Goal: Task Accomplishment & Management: Manage account settings

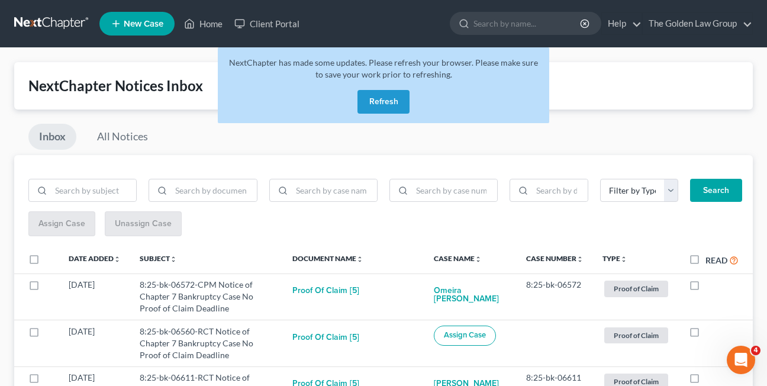
click at [389, 103] on button "Refresh" at bounding box center [383, 102] width 52 height 24
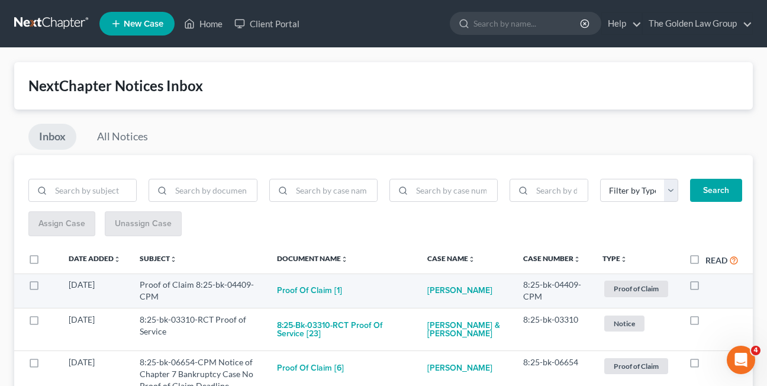
click at [705, 288] on label at bounding box center [705, 288] width 0 height 0
click at [710, 286] on input "checkbox" at bounding box center [714, 283] width 8 height 8
checkbox input "true"
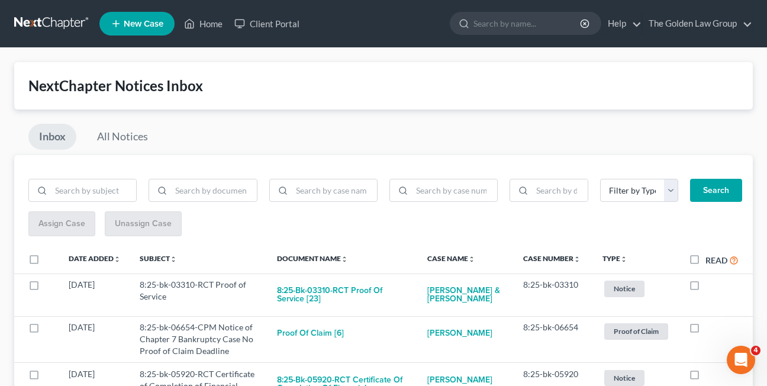
click at [705, 288] on label at bounding box center [705, 288] width 0 height 0
click at [710, 286] on input "checkbox" at bounding box center [714, 283] width 8 height 8
checkbox input "true"
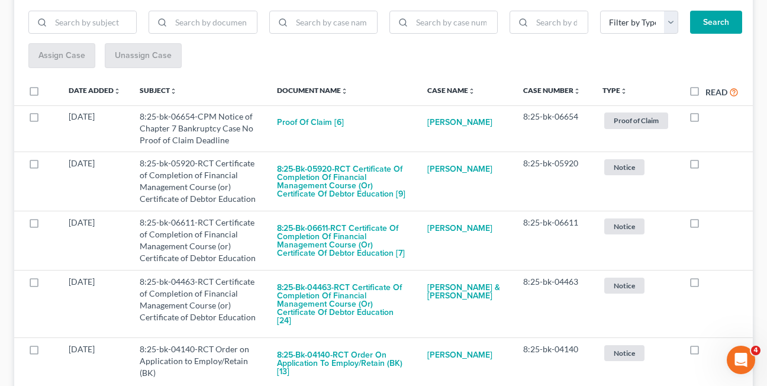
scroll to position [184, 0]
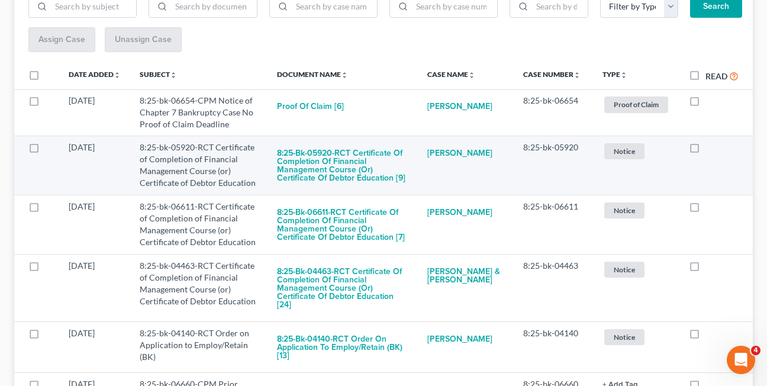
click at [705, 150] on label at bounding box center [705, 150] width 0 height 0
click at [710, 149] on input "checkbox" at bounding box center [714, 145] width 8 height 8
checkbox input "true"
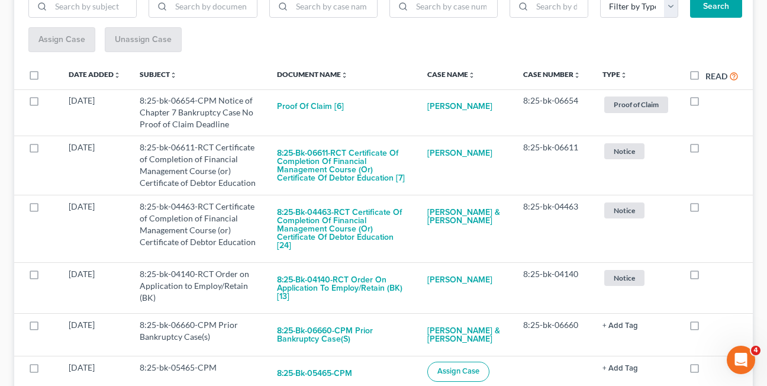
click at [376, 34] on div "Assign Case Unassign Case" at bounding box center [383, 39] width 710 height 25
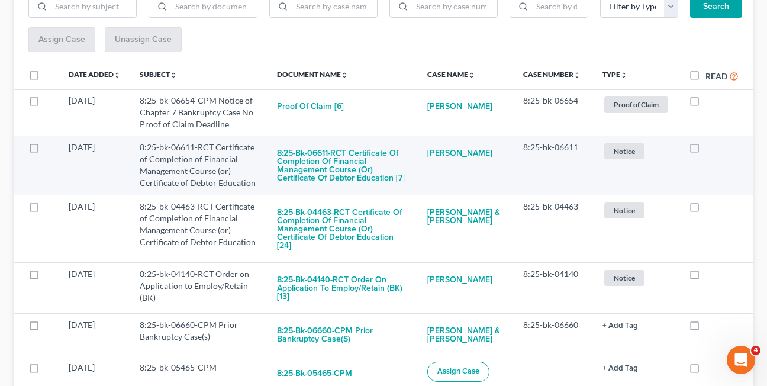
click at [705, 150] on label at bounding box center [705, 150] width 0 height 0
click at [710, 149] on input "checkbox" at bounding box center [714, 145] width 8 height 8
checkbox input "true"
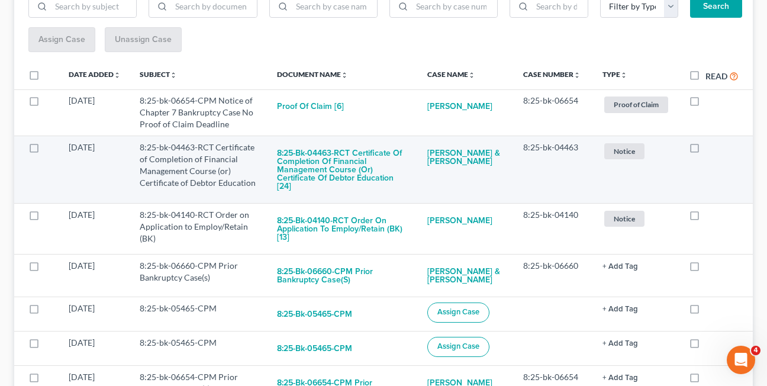
click at [705, 150] on label at bounding box center [705, 150] width 0 height 0
click at [710, 149] on input "checkbox" at bounding box center [714, 145] width 8 height 8
checkbox input "true"
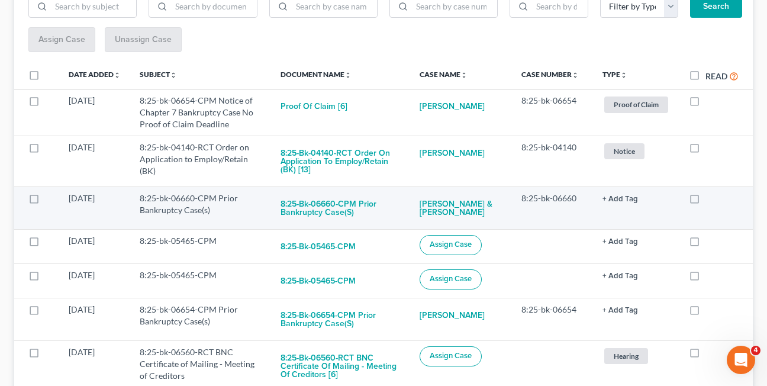
click at [705, 201] on label at bounding box center [705, 201] width 0 height 0
click at [710, 200] on input "checkbox" at bounding box center [714, 196] width 8 height 8
checkbox input "true"
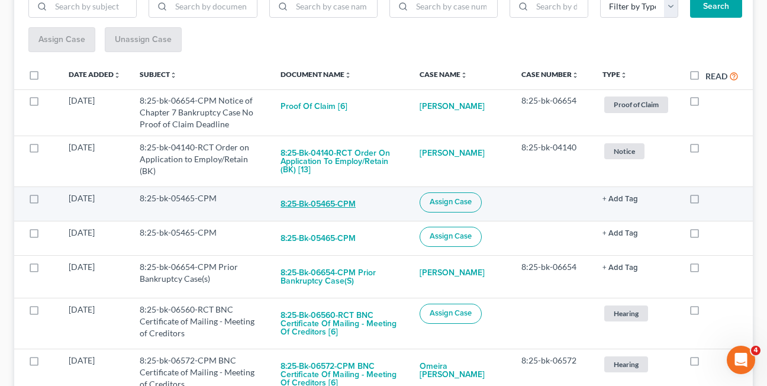
click at [329, 204] on button "8:25-bk-05465-CPM" at bounding box center [317, 204] width 75 height 24
checkbox input "true"
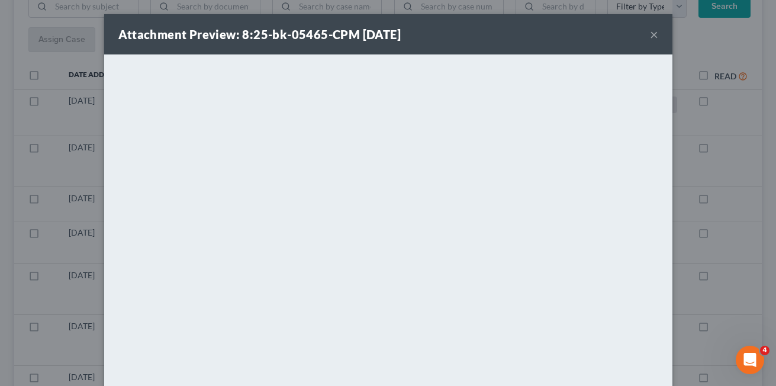
click at [650, 32] on button "×" at bounding box center [654, 34] width 8 height 14
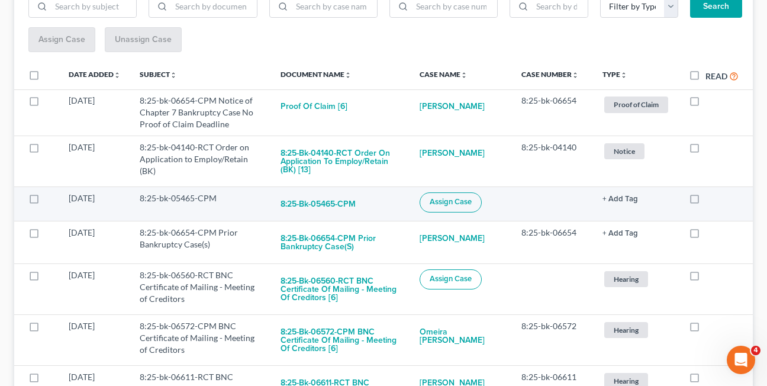
click at [705, 201] on label at bounding box center [705, 201] width 0 height 0
click at [710, 198] on input "checkbox" at bounding box center [714, 196] width 8 height 8
checkbox input "true"
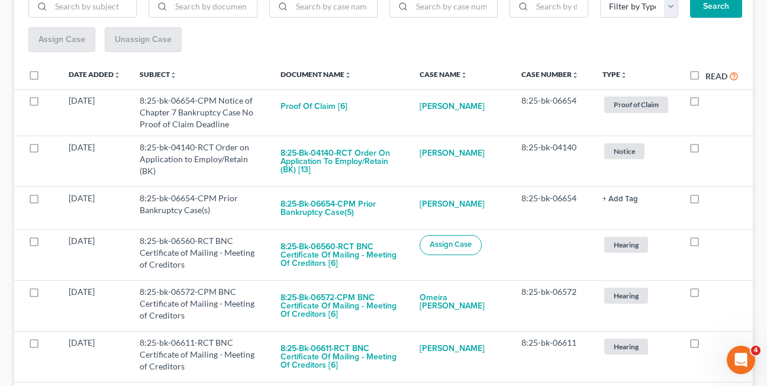
click at [705, 201] on label at bounding box center [705, 201] width 0 height 0
click at [710, 198] on input "checkbox" at bounding box center [714, 196] width 8 height 8
checkbox input "true"
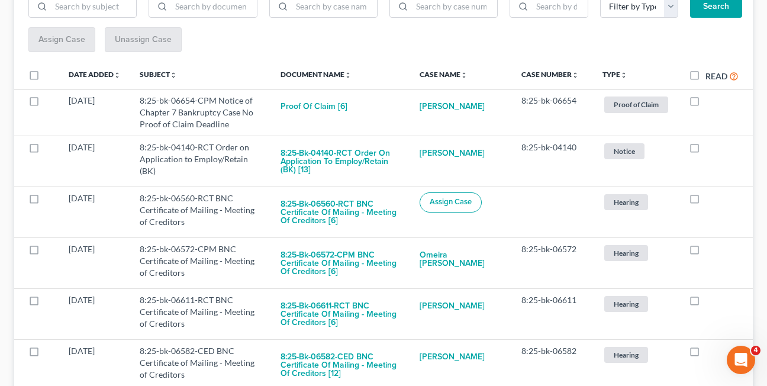
click at [705, 201] on label at bounding box center [705, 201] width 0 height 0
click at [710, 198] on input "checkbox" at bounding box center [714, 196] width 8 height 8
checkbox input "true"
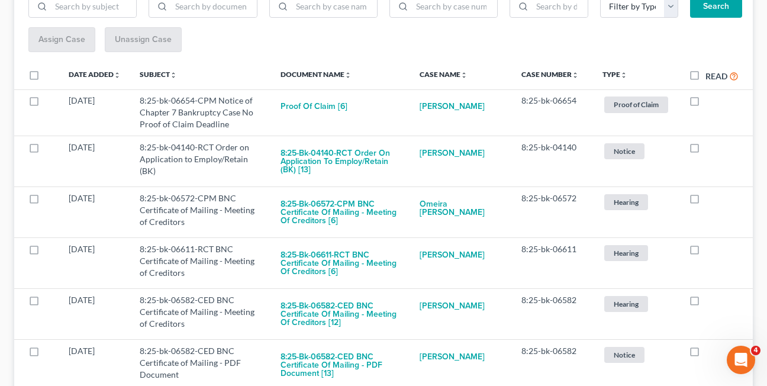
click at [705, 201] on label at bounding box center [705, 201] width 0 height 0
click at [710, 198] on input "checkbox" at bounding box center [714, 196] width 8 height 8
checkbox input "true"
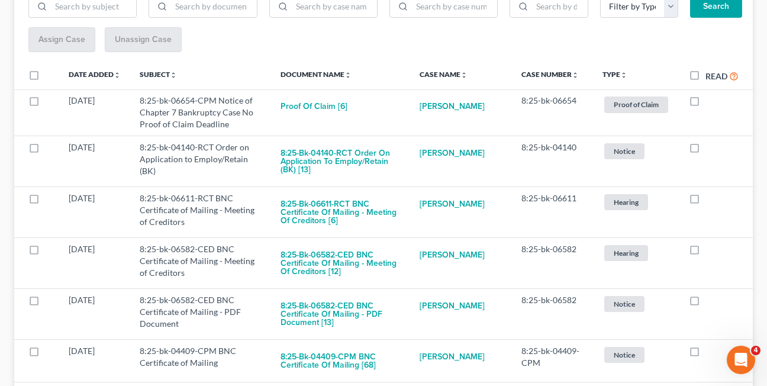
click at [705, 201] on label at bounding box center [705, 201] width 0 height 0
click at [710, 198] on input "checkbox" at bounding box center [714, 196] width 8 height 8
checkbox input "true"
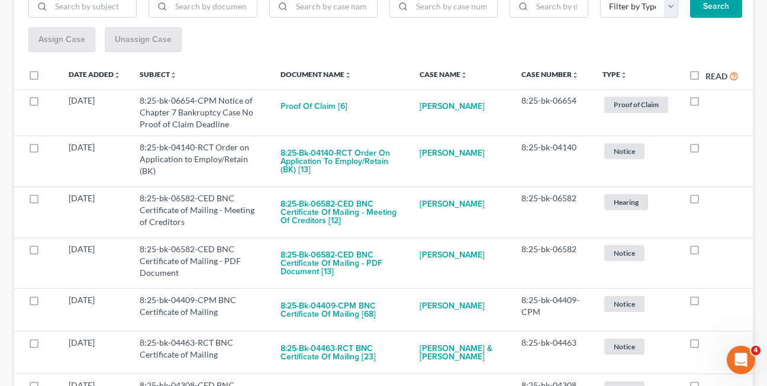
click at [705, 201] on label at bounding box center [705, 201] width 0 height 0
click at [710, 198] on input "checkbox" at bounding box center [714, 196] width 8 height 8
checkbox input "true"
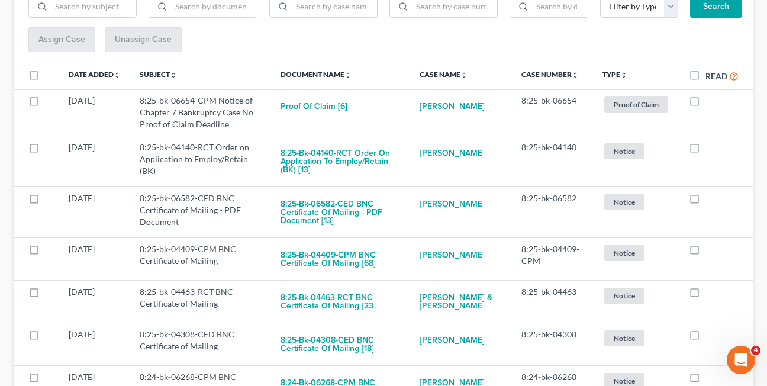
click at [705, 201] on label at bounding box center [705, 201] width 0 height 0
click at [710, 198] on input "checkbox" at bounding box center [714, 196] width 8 height 8
checkbox input "true"
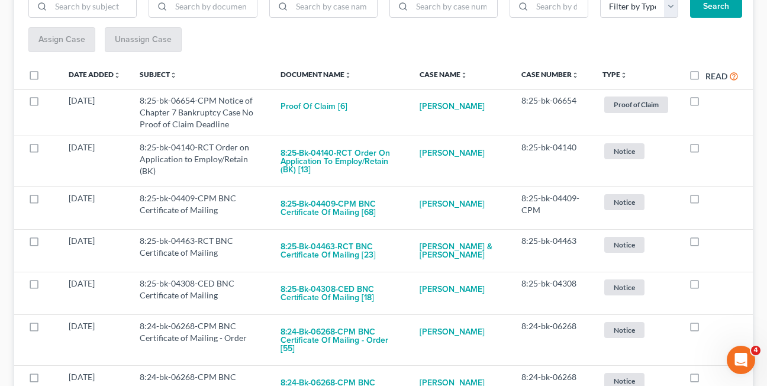
click at [705, 201] on label at bounding box center [705, 201] width 0 height 0
click at [710, 198] on input "checkbox" at bounding box center [714, 196] width 8 height 8
checkbox input "true"
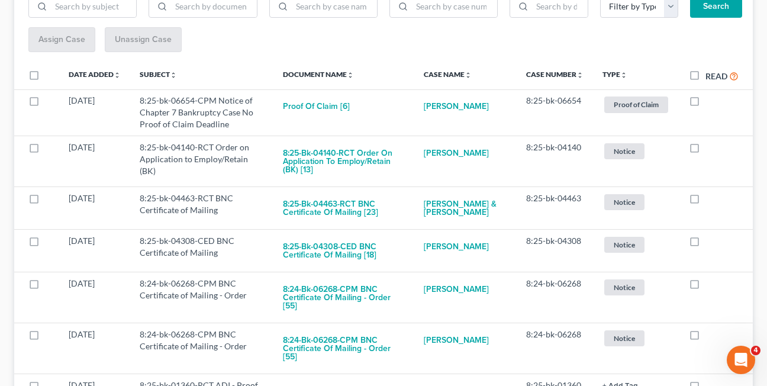
click at [705, 201] on label at bounding box center [705, 201] width 0 height 0
click at [710, 198] on input "checkbox" at bounding box center [714, 196] width 8 height 8
checkbox input "true"
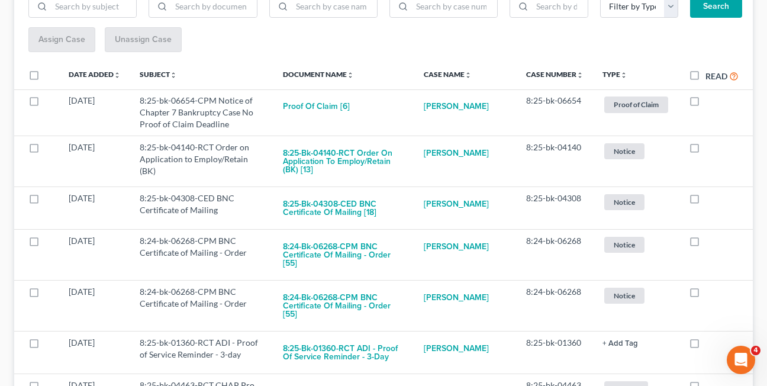
click at [705, 201] on label at bounding box center [705, 201] width 0 height 0
click at [710, 198] on input "checkbox" at bounding box center [714, 196] width 8 height 8
checkbox input "true"
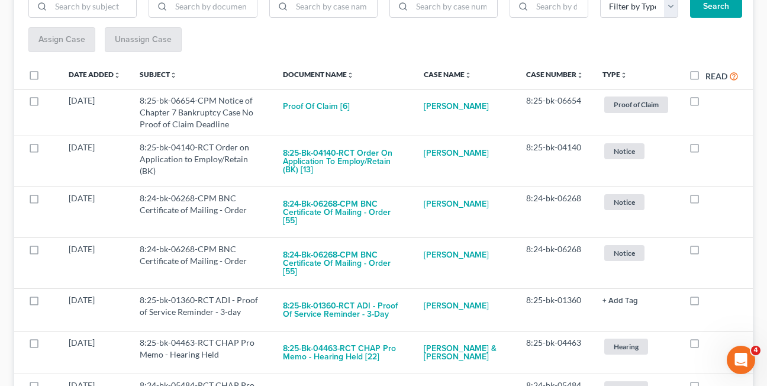
click at [705, 201] on label at bounding box center [705, 201] width 0 height 0
click at [710, 198] on input "checkbox" at bounding box center [714, 196] width 8 height 8
checkbox input "true"
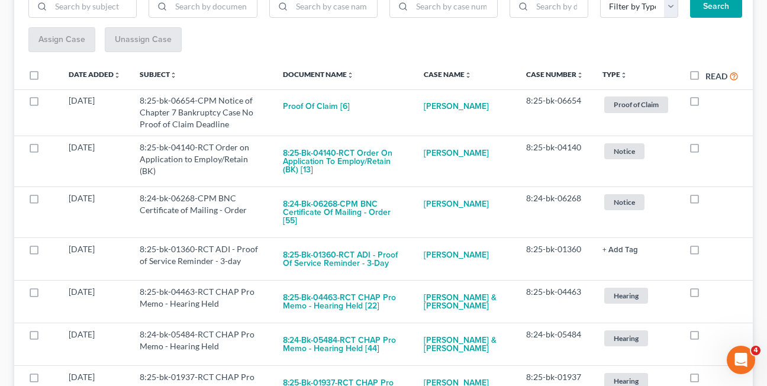
click at [705, 201] on label at bounding box center [705, 201] width 0 height 0
click at [710, 198] on input "checkbox" at bounding box center [714, 196] width 8 height 8
checkbox input "true"
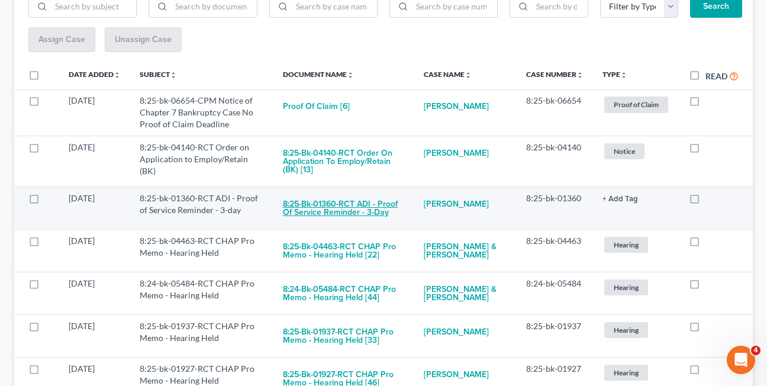
click at [323, 213] on button "8:25-bk-01360-RCT ADI - Proof of Service Reminder - 3-day" at bounding box center [344, 208] width 122 height 32
checkbox input "true"
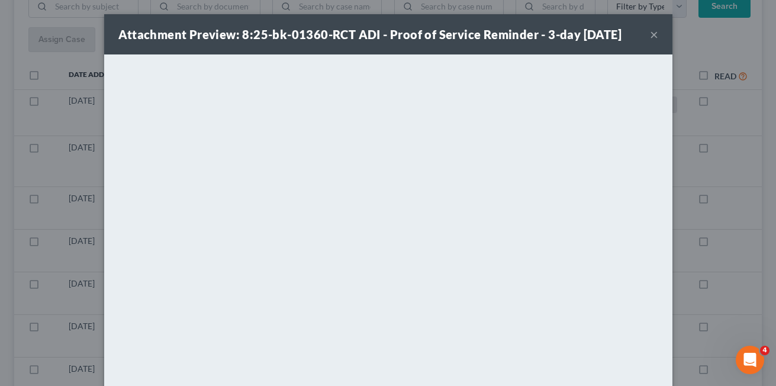
click at [650, 35] on button "×" at bounding box center [654, 34] width 8 height 14
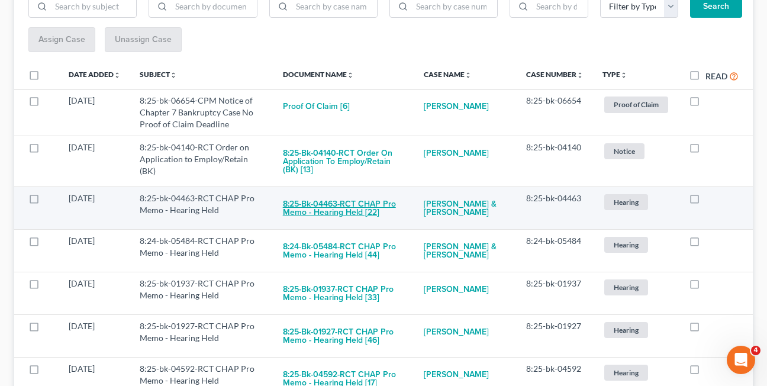
click at [332, 212] on button "8:25-bk-04463-RCT CHAP Pro Memo - Hearing Held [22]" at bounding box center [344, 208] width 122 height 32
checkbox input "true"
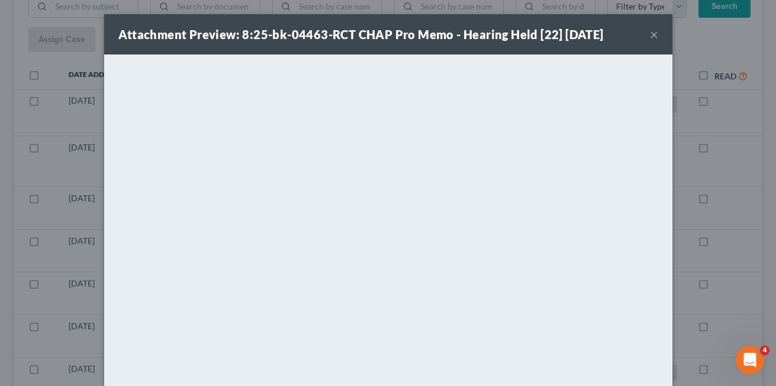
click at [650, 36] on button "×" at bounding box center [654, 34] width 8 height 14
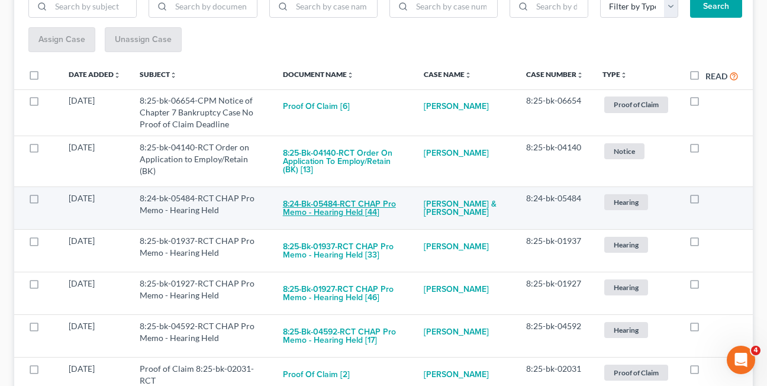
click at [308, 211] on button "8:24-bk-05484-RCT CHAP Pro Memo - Hearing Held [44]" at bounding box center [344, 208] width 122 height 32
checkbox input "true"
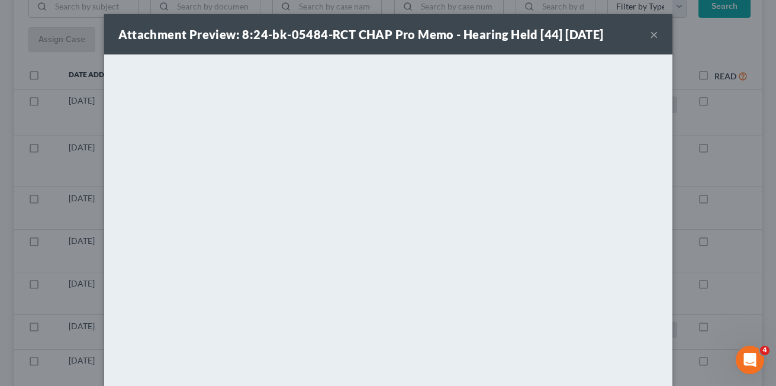
click at [651, 34] on button "×" at bounding box center [654, 34] width 8 height 14
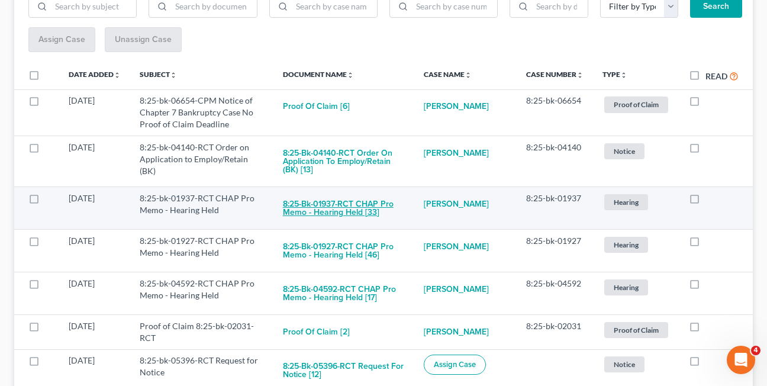
click at [317, 201] on button "8:25-bk-01937-RCT CHAP Pro Memo - Hearing Held [33]" at bounding box center [344, 208] width 122 height 32
checkbox input "true"
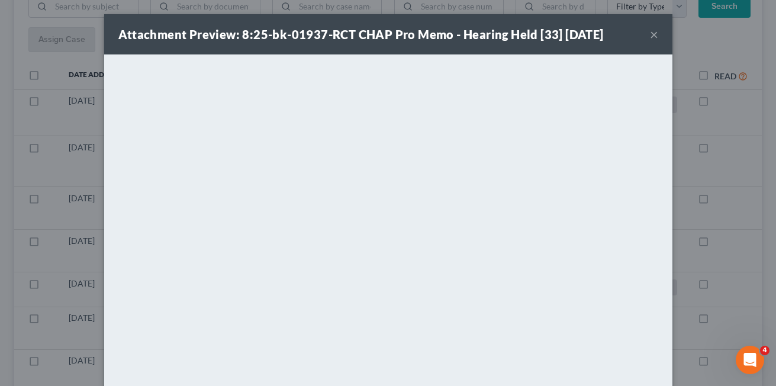
click at [650, 36] on button "×" at bounding box center [654, 34] width 8 height 14
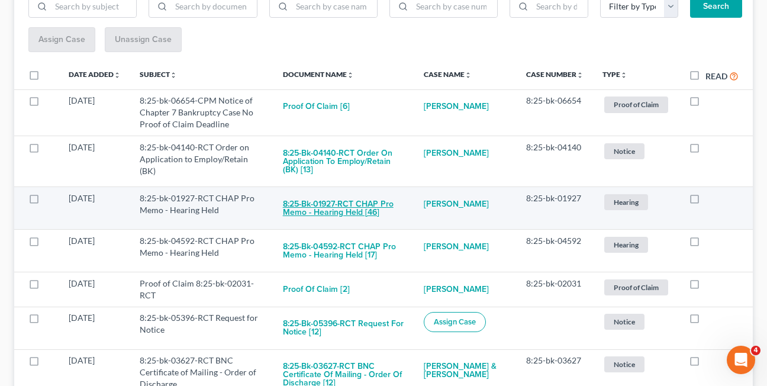
click at [324, 203] on button "8:25-bk-01927-RCT CHAP Pro Memo - Hearing Held [46]" at bounding box center [344, 208] width 122 height 32
checkbox input "true"
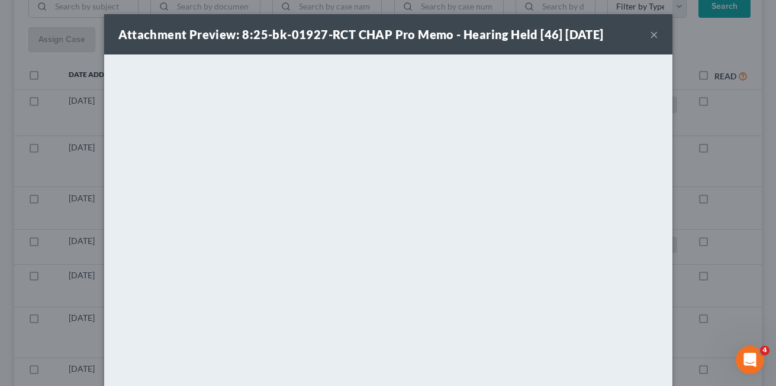
click at [650, 40] on button "×" at bounding box center [654, 34] width 8 height 14
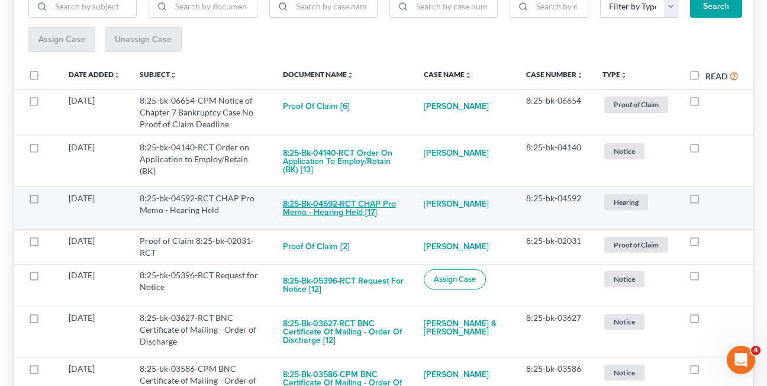
click at [321, 209] on button "8:25-bk-04592-RCT CHAP Pro Memo - Hearing Held [17]" at bounding box center [344, 208] width 122 height 32
checkbox input "true"
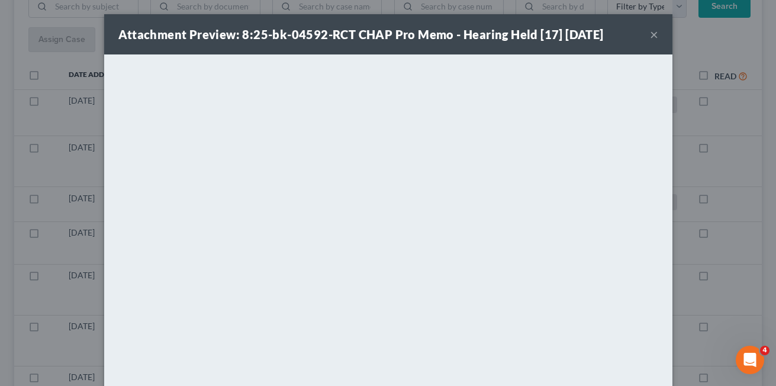
click at [650, 34] on button "×" at bounding box center [654, 34] width 8 height 14
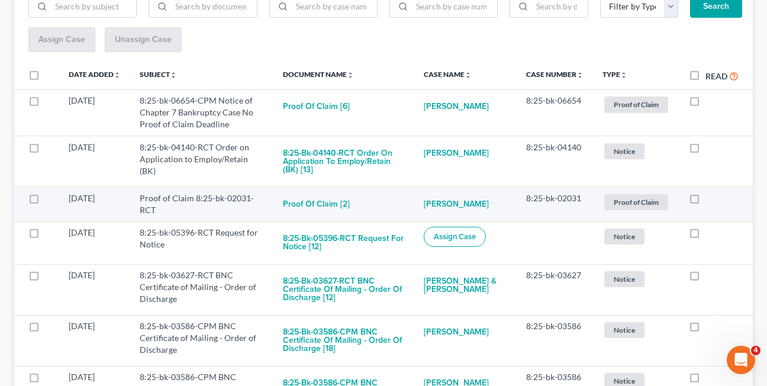
click at [705, 201] on label at bounding box center [705, 201] width 0 height 0
click at [710, 199] on input "checkbox" at bounding box center [714, 196] width 8 height 8
checkbox input "true"
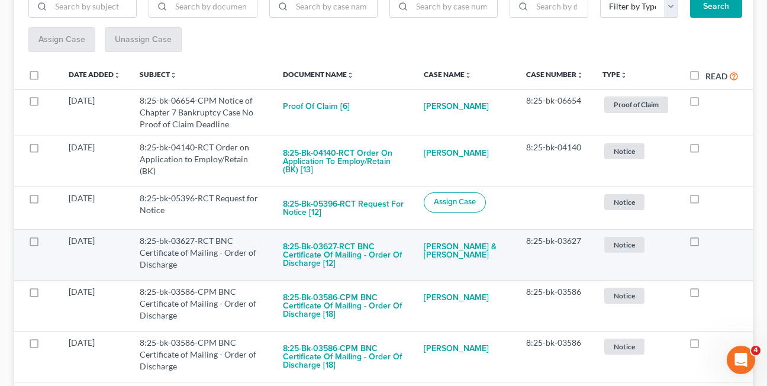
click at [705, 244] on label at bounding box center [705, 244] width 0 height 0
click at [710, 243] on input "checkbox" at bounding box center [714, 239] width 8 height 8
checkbox input "true"
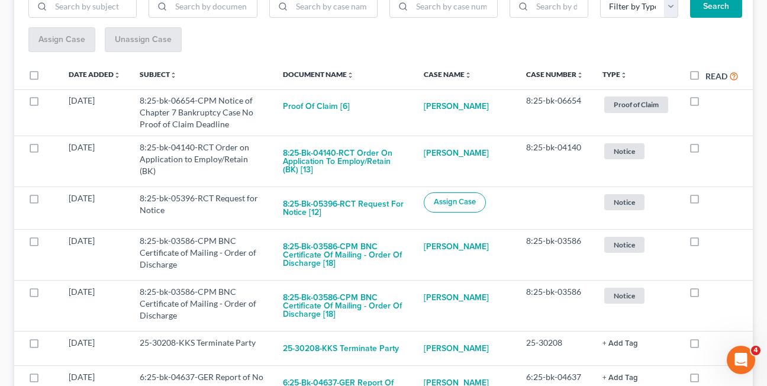
click at [705, 244] on label at bounding box center [705, 244] width 0 height 0
click at [710, 243] on input "checkbox" at bounding box center [714, 239] width 8 height 8
checkbox input "true"
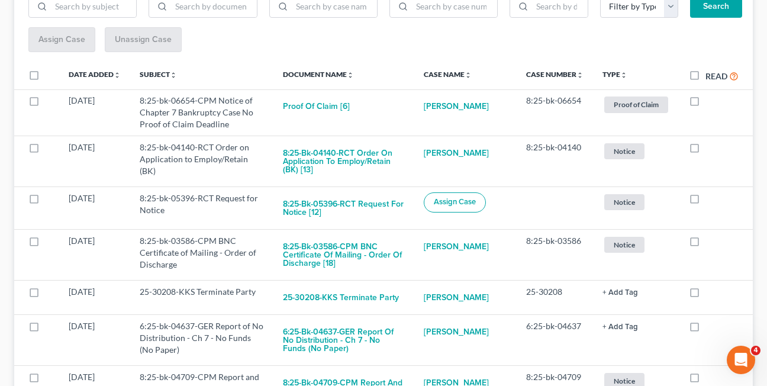
click at [705, 244] on label at bounding box center [705, 244] width 0 height 0
click at [710, 243] on input "checkbox" at bounding box center [714, 239] width 8 height 8
checkbox input "true"
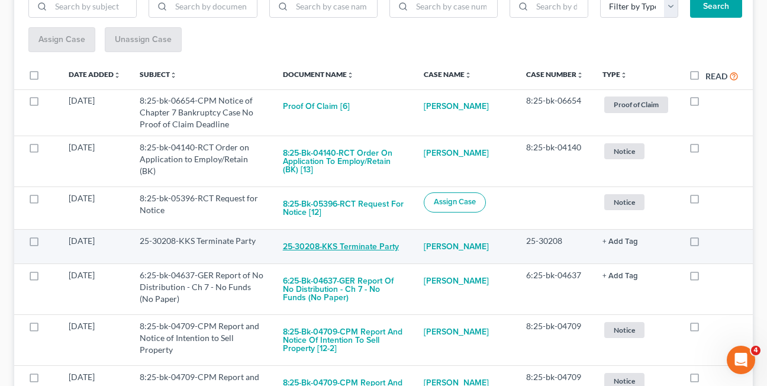
click at [329, 251] on button "25-30208-KKS Terminate Party" at bounding box center [341, 247] width 116 height 24
checkbox input "true"
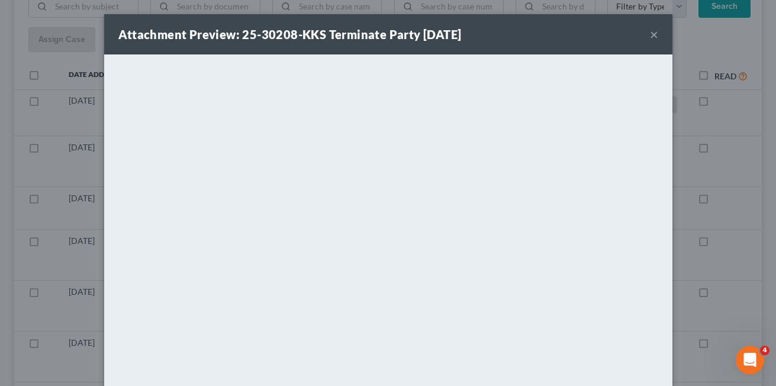
click at [650, 36] on button "×" at bounding box center [654, 34] width 8 height 14
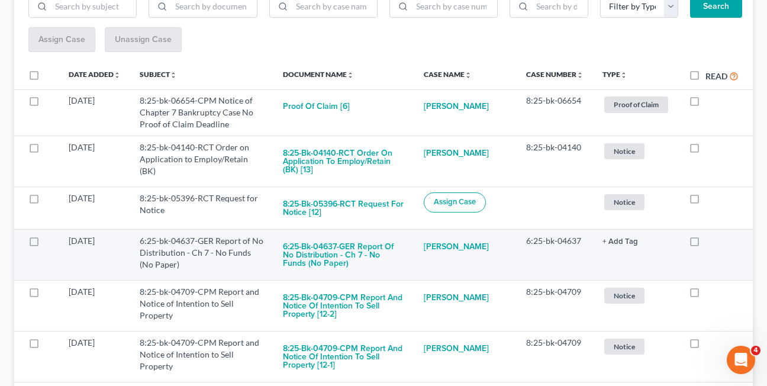
click at [705, 244] on label at bounding box center [705, 244] width 0 height 0
click at [710, 241] on input "checkbox" at bounding box center [714, 239] width 8 height 8
checkbox input "true"
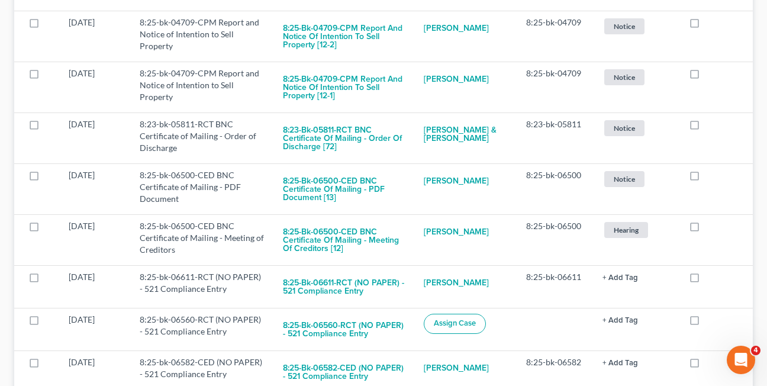
scroll to position [418, 0]
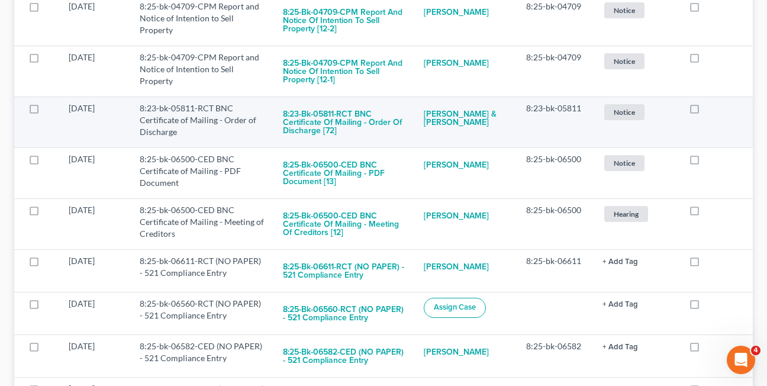
click at [705, 111] on label at bounding box center [705, 111] width 0 height 0
click at [710, 110] on input "checkbox" at bounding box center [714, 106] width 8 height 8
checkbox input "true"
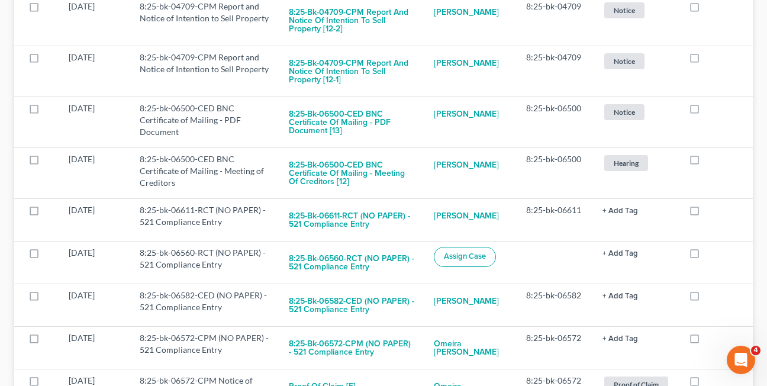
click at [705, 111] on label at bounding box center [705, 111] width 0 height 0
click at [710, 110] on input "checkbox" at bounding box center [714, 106] width 8 height 8
checkbox input "true"
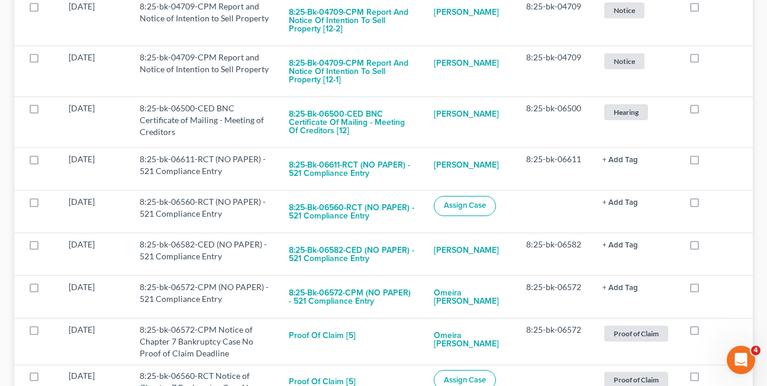
click at [705, 111] on label at bounding box center [705, 111] width 0 height 0
click at [710, 110] on input "checkbox" at bounding box center [714, 106] width 8 height 8
checkbox input "true"
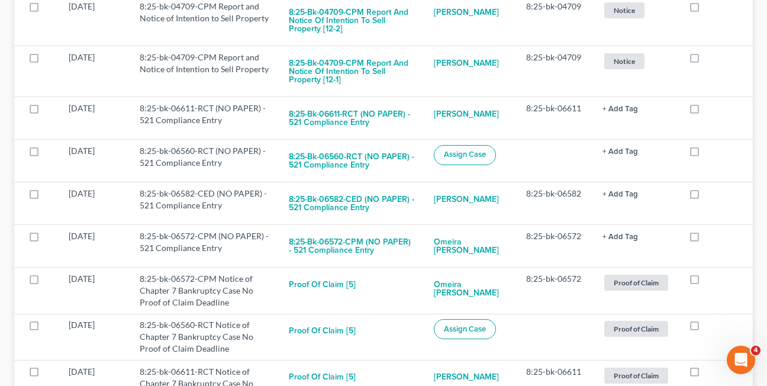
click at [705, 111] on label at bounding box center [705, 111] width 0 height 0
click at [710, 110] on input "checkbox" at bounding box center [714, 106] width 8 height 8
checkbox input "true"
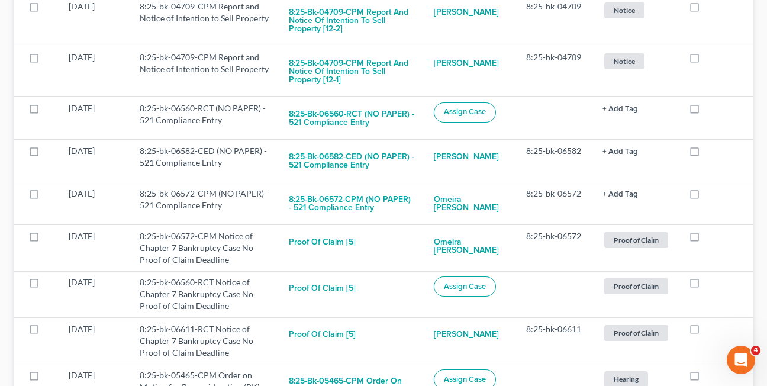
click at [705, 111] on label at bounding box center [705, 111] width 0 height 0
click at [710, 110] on input "checkbox" at bounding box center [714, 106] width 8 height 8
checkbox input "true"
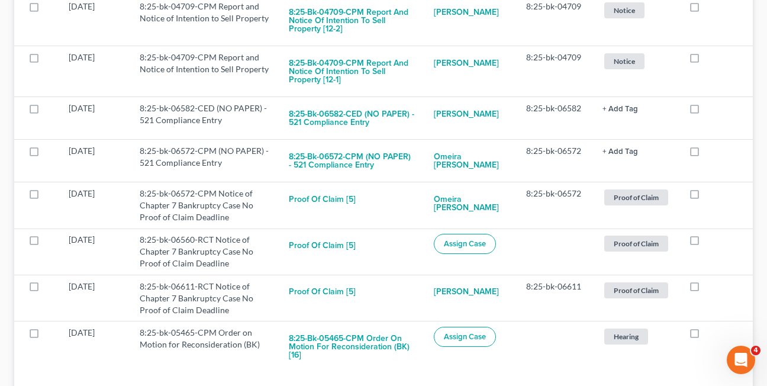
click at [705, 111] on label at bounding box center [705, 111] width 0 height 0
click at [710, 110] on input "checkbox" at bounding box center [714, 106] width 8 height 8
checkbox input "true"
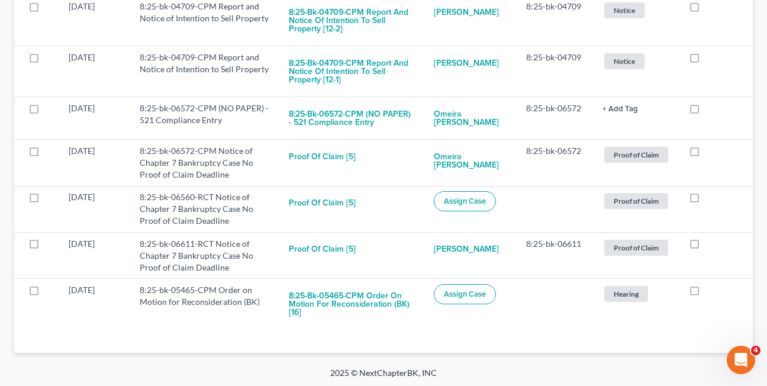
click at [705, 111] on label at bounding box center [705, 111] width 0 height 0
click at [710, 110] on input "checkbox" at bounding box center [714, 106] width 8 height 8
checkbox input "true"
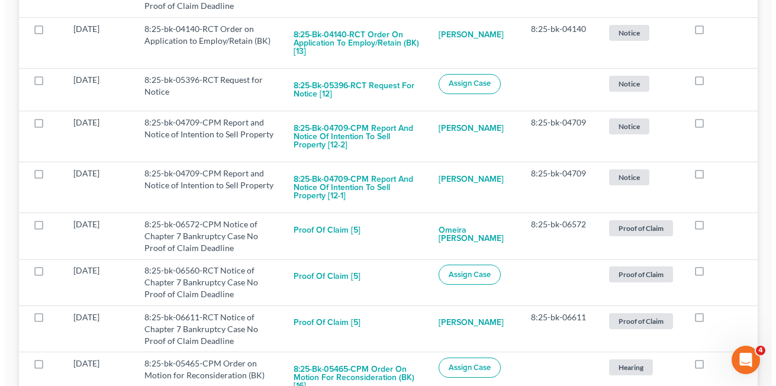
scroll to position [299, 0]
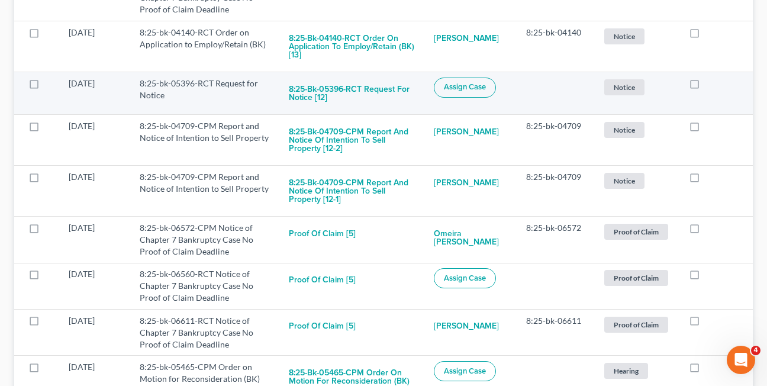
click at [705, 86] on label at bounding box center [705, 86] width 0 height 0
click at [710, 85] on input "checkbox" at bounding box center [714, 82] width 8 height 8
checkbox input "true"
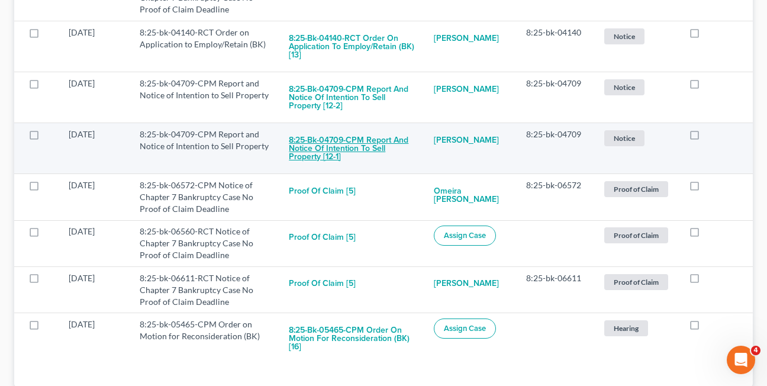
click at [344, 145] on button "8:25-bk-04709-CPM Report and Notice of Intention to Sell Property [12-1]" at bounding box center [352, 148] width 126 height 40
checkbox input "true"
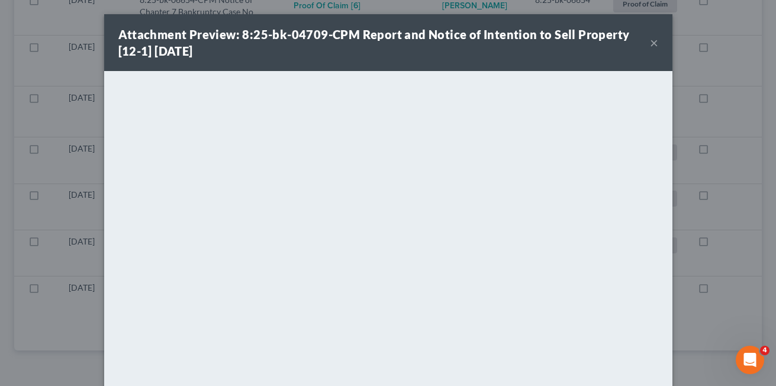
scroll to position [276, 0]
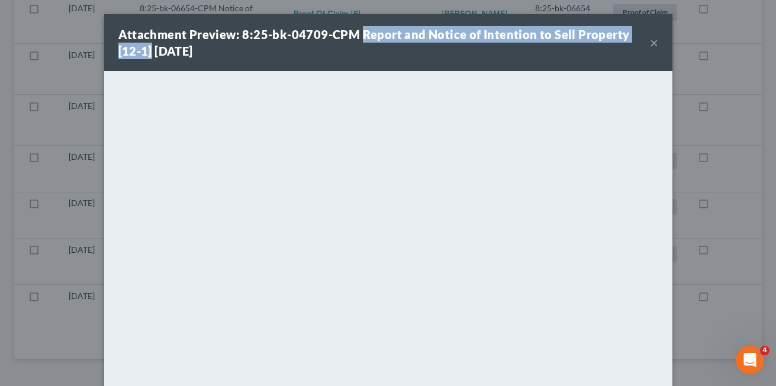
drag, startPoint x: 356, startPoint y: 33, endPoint x: 125, endPoint y: 51, distance: 230.9
click at [125, 51] on strong "Attachment Preview: 8:25-bk-04709-CPM Report and Notice of Intention to Sell Pr…" at bounding box center [373, 42] width 511 height 31
copy strong "Report and Notice of Intention to Sell Property [12-1]"
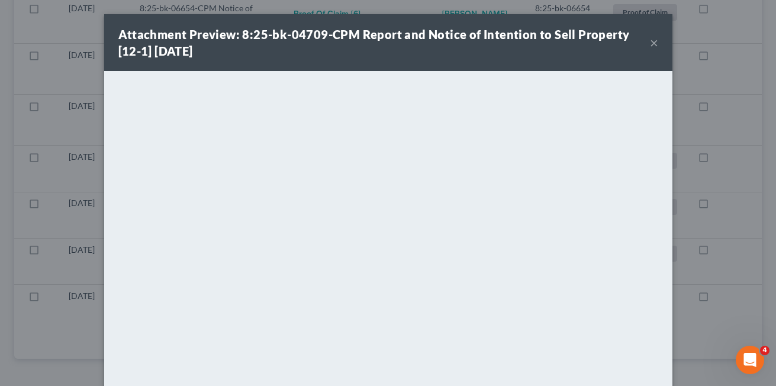
drag, startPoint x: 246, startPoint y: 59, endPoint x: 279, endPoint y: 58, distance: 33.2
click at [246, 59] on div "Attachment Preview: 8:25-bk-04709-CPM Report and Notice of Intention to Sell Pr…" at bounding box center [388, 42] width 568 height 57
click at [650, 44] on button "×" at bounding box center [654, 43] width 8 height 14
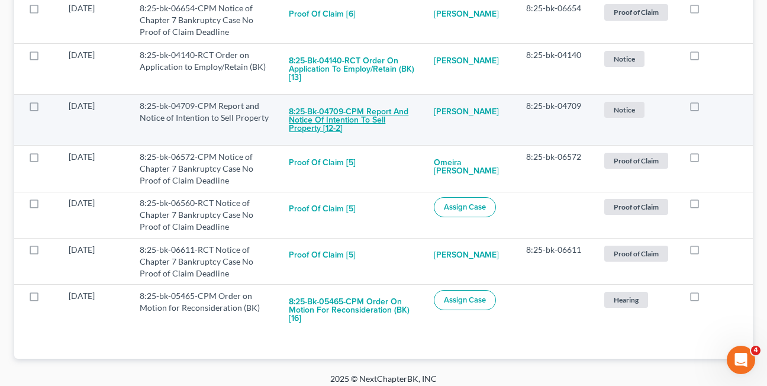
click at [339, 117] on button "8:25-bk-04709-CPM Report and Notice of Intention to Sell Property [12-2]" at bounding box center [352, 120] width 126 height 40
checkbox input "true"
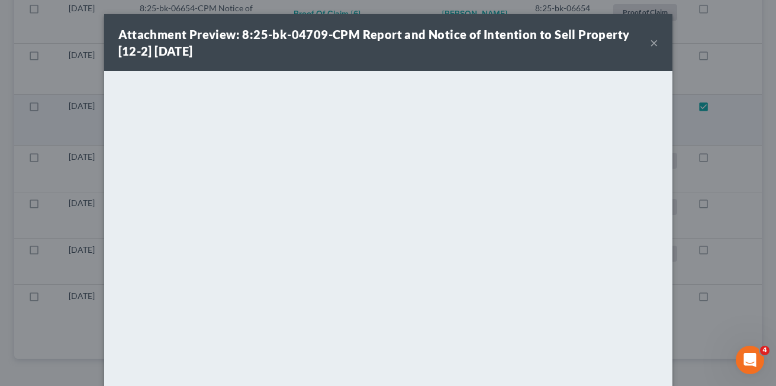
scroll to position [234, 0]
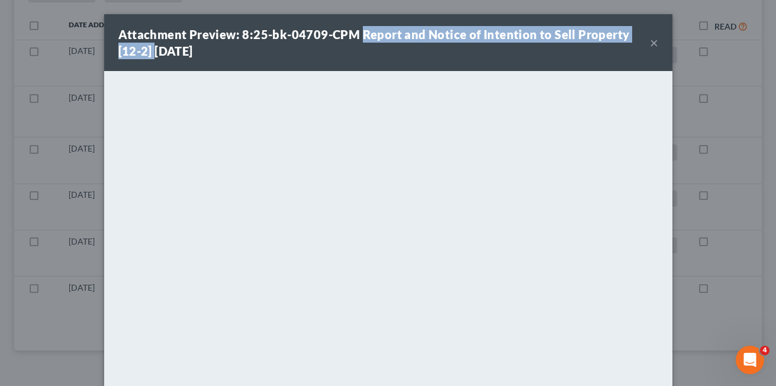
drag, startPoint x: 353, startPoint y: 34, endPoint x: 127, endPoint y: 52, distance: 227.4
click at [127, 52] on strong "Attachment Preview: 8:25-bk-04709-CPM Report and Notice of Intention to Sell Pr…" at bounding box center [373, 42] width 511 height 31
copy strong "Report and Notice of Intention to Sell Property [12-2]"
drag, startPoint x: 270, startPoint y: 43, endPoint x: 290, endPoint y: 43, distance: 20.1
click at [270, 43] on div "Attachment Preview: 8:25-bk-04709-CPM Report and Notice of Intention to Sell Pr…" at bounding box center [383, 42] width 531 height 33
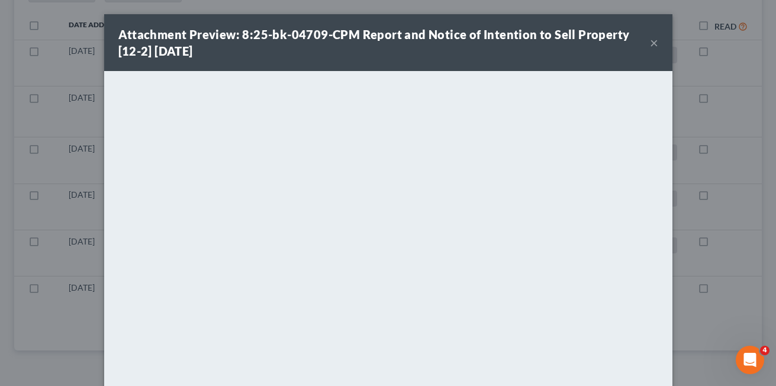
click at [650, 43] on button "×" at bounding box center [654, 43] width 8 height 14
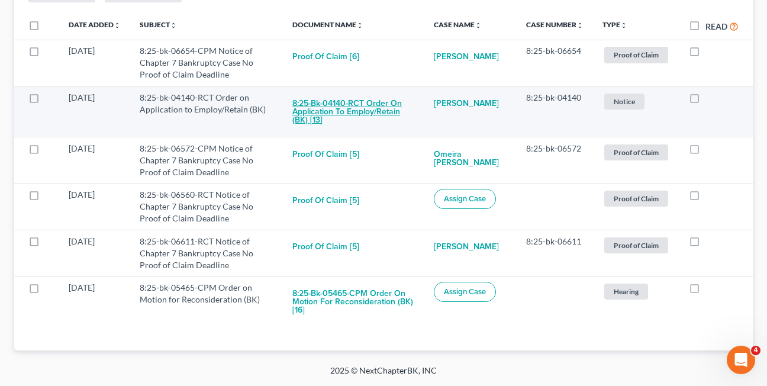
click at [341, 109] on button "8:25-bk-04140-RCT Order on Application to Employ/Retain (BK) [13]" at bounding box center [353, 112] width 122 height 40
checkbox input "true"
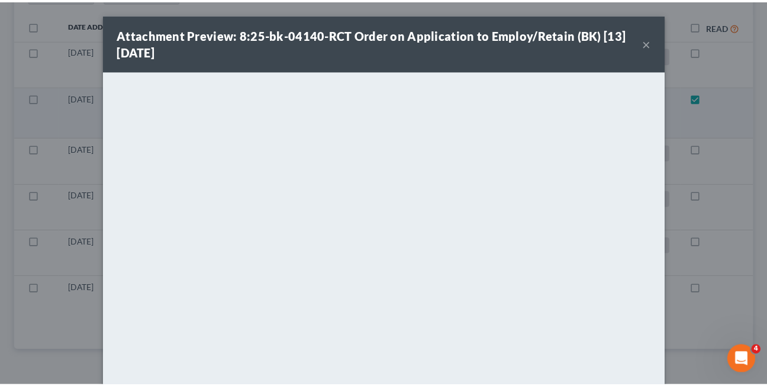
scroll to position [183, 0]
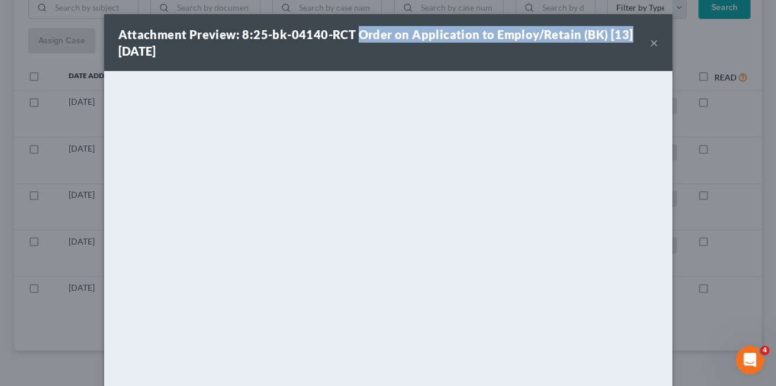
drag, startPoint x: 353, startPoint y: 36, endPoint x: 621, endPoint y: 35, distance: 268.7
click at [621, 35] on div "Attachment Preview: 8:25-bk-04140-RCT Order on Application to Employ/Retain (BK…" at bounding box center [383, 42] width 531 height 33
copy strong "Order on Application to Employ/Retain (BK) [13]"
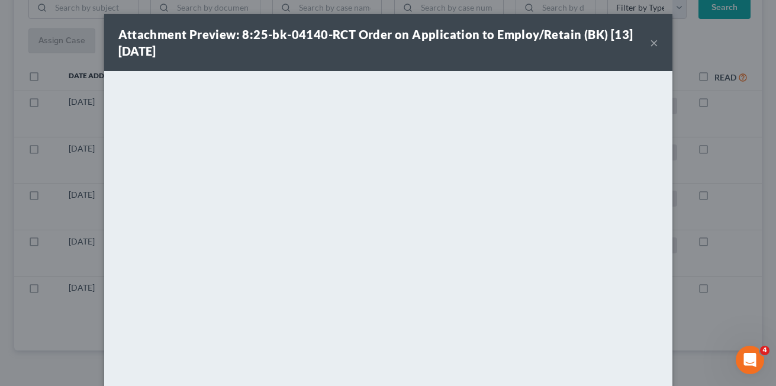
drag, startPoint x: 389, startPoint y: 58, endPoint x: 502, endPoint y: 33, distance: 115.7
click at [389, 58] on div "Attachment Preview: 8:25-bk-04140-RCT Order on Application to Employ/Retain (BK…" at bounding box center [383, 42] width 531 height 33
click at [650, 44] on button "×" at bounding box center [654, 43] width 8 height 14
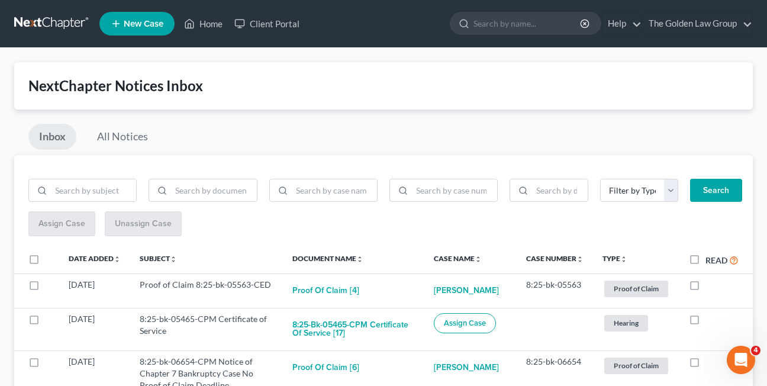
click at [190, 141] on div "Inbox All Notices" at bounding box center [383, 139] width 739 height 31
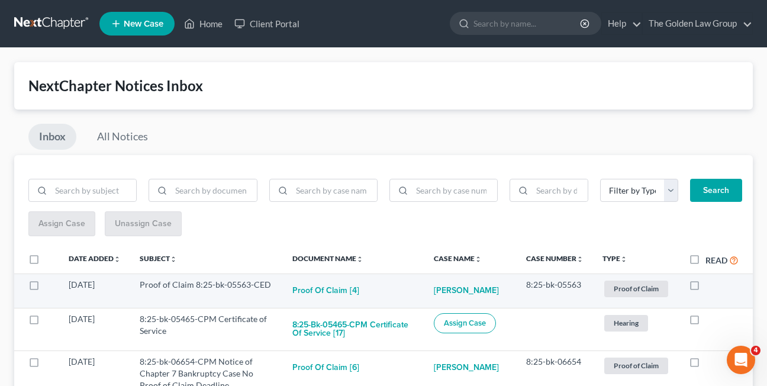
click at [705, 288] on label at bounding box center [705, 288] width 0 height 0
click at [710, 286] on input "checkbox" at bounding box center [714, 283] width 8 height 8
checkbox input "true"
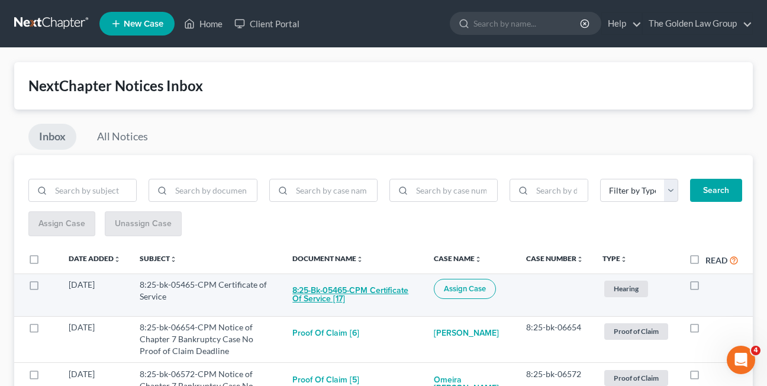
click at [323, 298] on button "8:25-bk-05465-CPM Certificate of Service [17]" at bounding box center [353, 295] width 122 height 32
checkbox input "true"
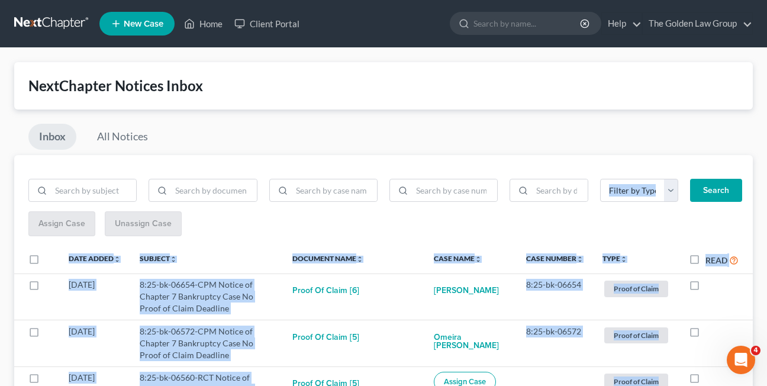
drag, startPoint x: 672, startPoint y: 138, endPoint x: 677, endPoint y: 171, distance: 33.6
click at [549, 136] on div "Inbox All Notices" at bounding box center [383, 139] width 739 height 31
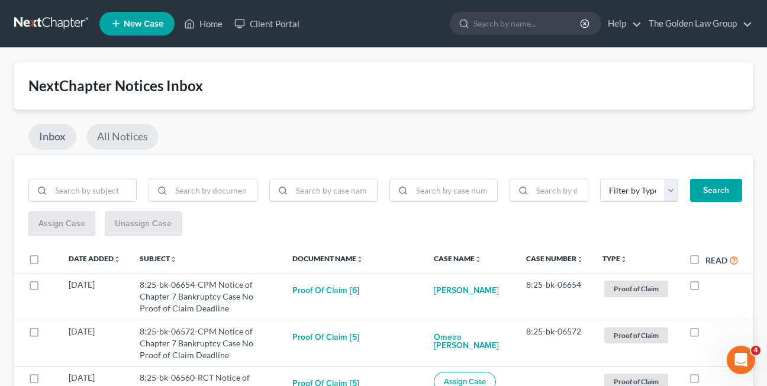
click at [117, 140] on link "All Notices" at bounding box center [122, 137] width 72 height 26
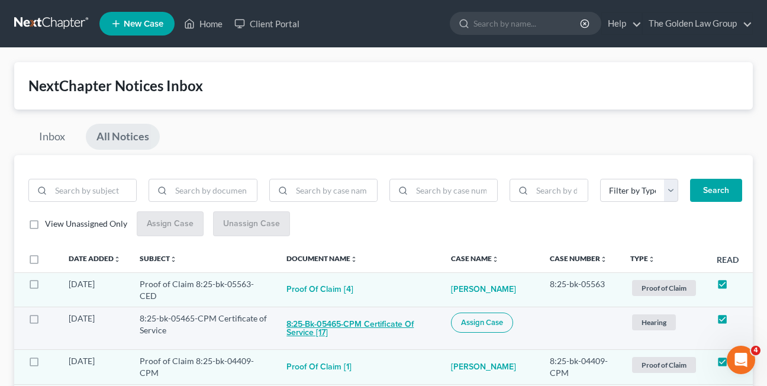
click at [317, 327] on button "8:25-bk-05465-CPM Certificate of Service [17]" at bounding box center [359, 328] width 146 height 32
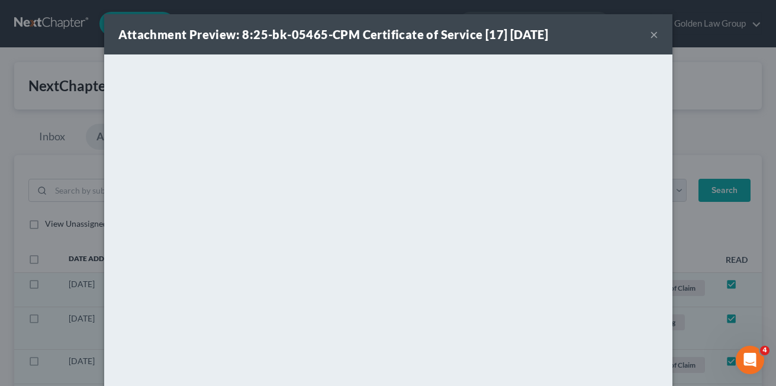
click at [650, 37] on button "×" at bounding box center [654, 34] width 8 height 14
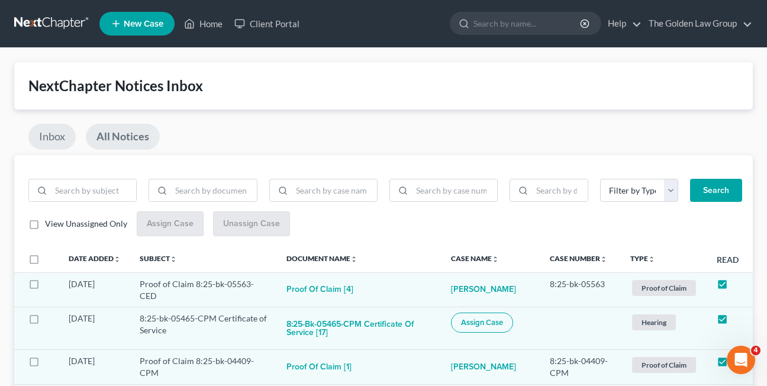
click at [53, 141] on link "Inbox" at bounding box center [51, 137] width 47 height 26
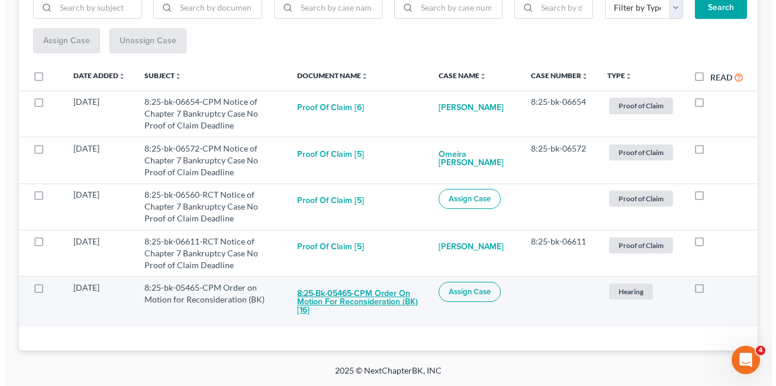
scroll to position [183, 0]
click at [327, 295] on button "8:25-bk-05465-CPM Order on Motion for Reconsideration (BK) [16]" at bounding box center [353, 302] width 122 height 40
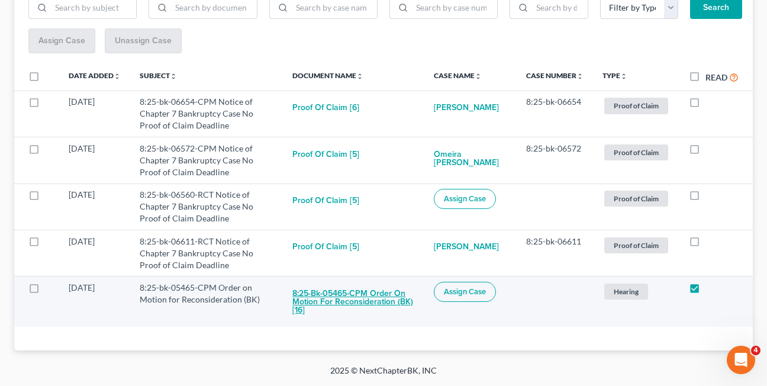
checkbox input "true"
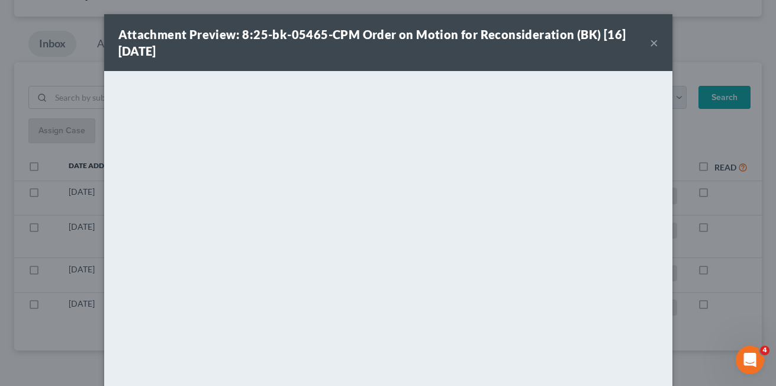
scroll to position [85, 0]
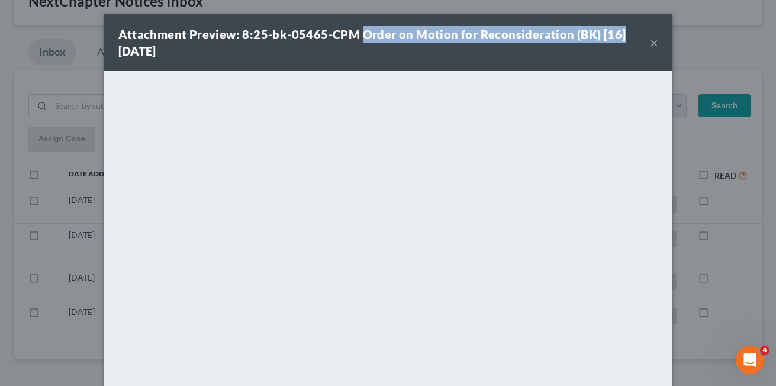
drag, startPoint x: 355, startPoint y: 37, endPoint x: 618, endPoint y: 37, distance: 263.3
click at [618, 37] on div "Attachment Preview: 8:25-bk-05465-CPM Order on Motion for Reconsideration (BK) …" at bounding box center [383, 42] width 531 height 33
copy strong "Order on Motion for Reconsideration (BK) [16]"
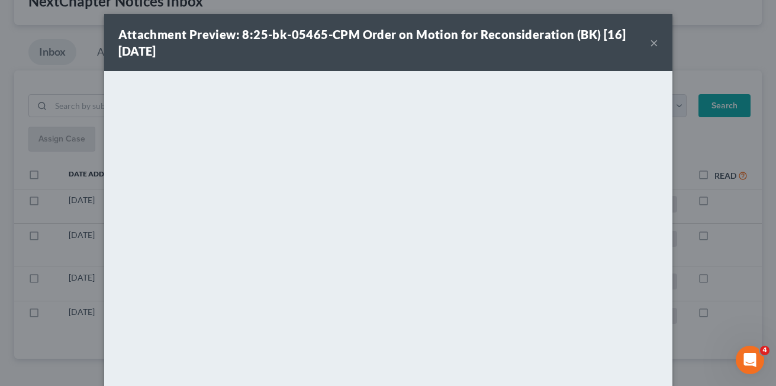
click at [295, 53] on div "Attachment Preview: 8:25-bk-05465-CPM Order on Motion for Reconsideration (BK) …" at bounding box center [383, 42] width 531 height 33
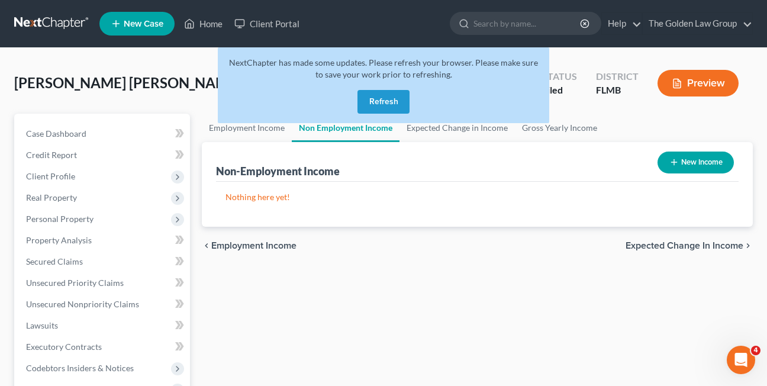
click at [388, 109] on button "Refresh" at bounding box center [383, 102] width 52 height 24
